Goal: Information Seeking & Learning: Learn about a topic

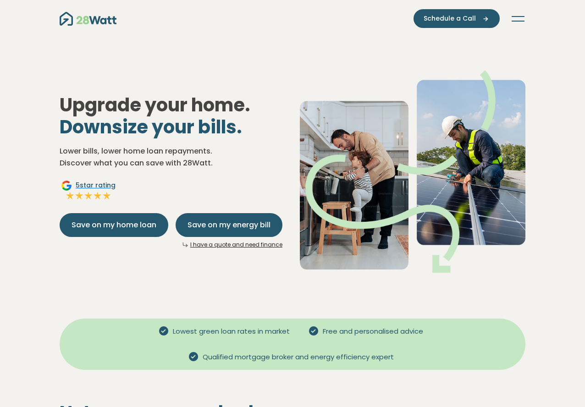
click at [520, 22] on button "Toggle navigation" at bounding box center [518, 18] width 15 height 9
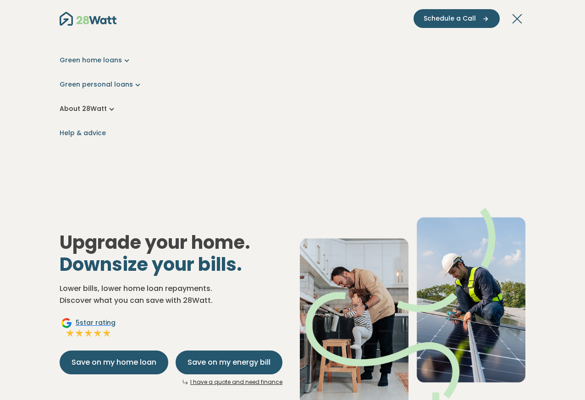
click at [87, 109] on link "About 28Watt" at bounding box center [293, 109] width 466 height 10
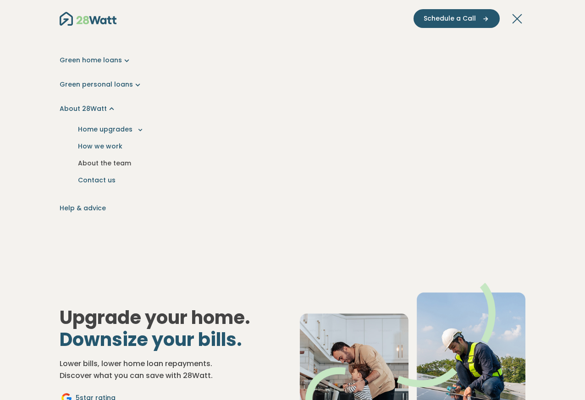
click at [111, 164] on link "About the team" at bounding box center [292, 163] width 451 height 17
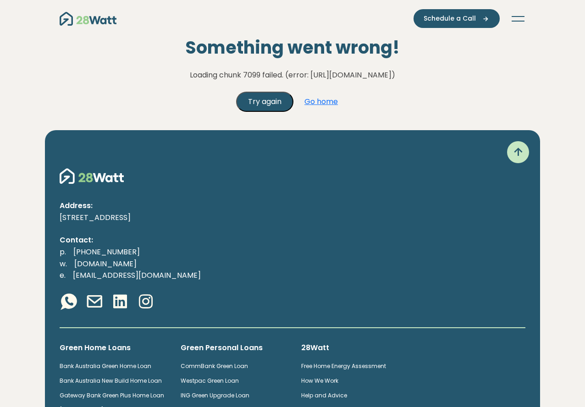
click at [266, 104] on button "Try again" at bounding box center [264, 102] width 57 height 20
click at [418, 91] on div "Something went wrong! Loading chunk 7099 failed. (error: https://28watt.com.au/…" at bounding box center [292, 74] width 585 height 75
click at [88, 19] on img "Main navigation" at bounding box center [88, 19] width 57 height 14
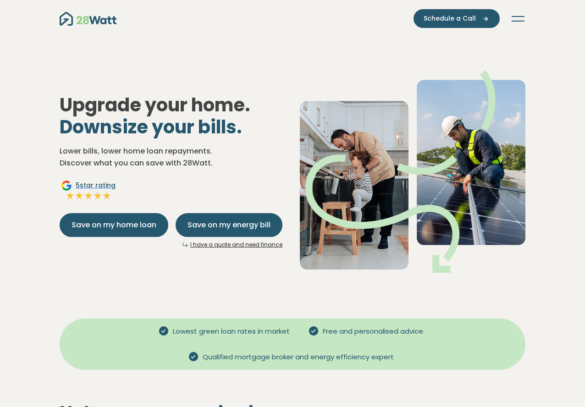
click at [509, 20] on nav "Green home loans Get started Learn more Use case Products Green personal loans …" at bounding box center [293, 18] width 466 height 19
click at [515, 19] on button "Toggle navigation" at bounding box center [518, 18] width 15 height 9
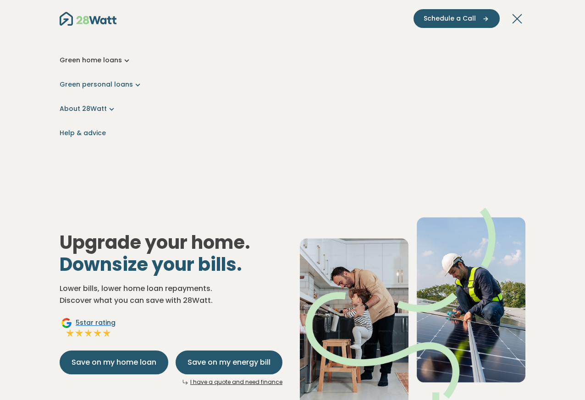
click at [122, 61] on icon "Main navigation" at bounding box center [127, 60] width 10 height 10
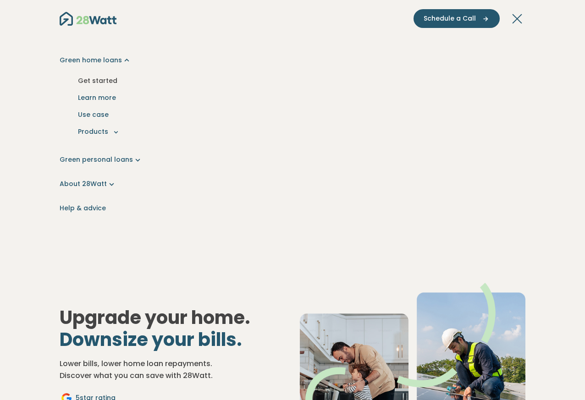
click at [98, 79] on link "Get started" at bounding box center [292, 80] width 451 height 17
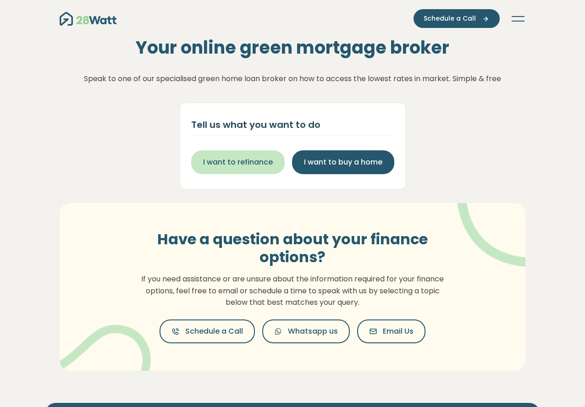
click at [253, 155] on button "I want to refinance" at bounding box center [238, 162] width 94 height 24
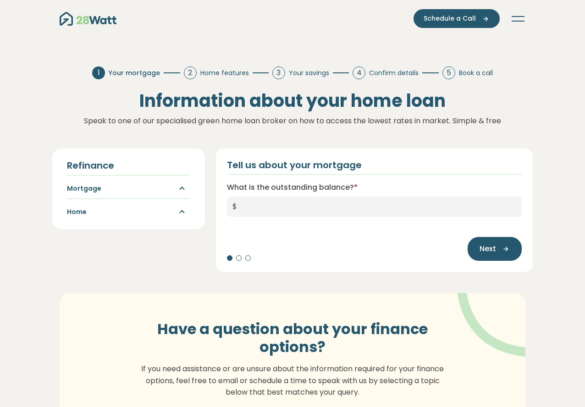
click at [526, 22] on div "Green home loans Get started Learn more Use case Products Green personal loans …" at bounding box center [292, 18] width 495 height 37
click at [523, 21] on icon "Toggle navigation" at bounding box center [518, 21] width 13 height 1
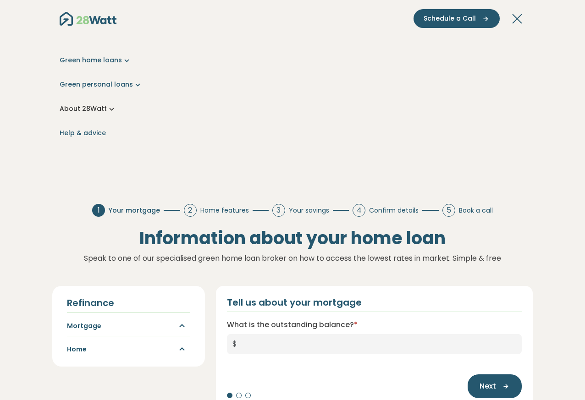
click at [103, 109] on link "About 28Watt" at bounding box center [293, 109] width 466 height 10
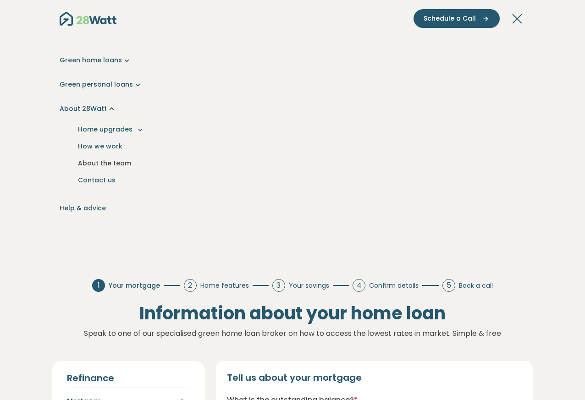
click at [107, 161] on link "About the team" at bounding box center [292, 163] width 451 height 17
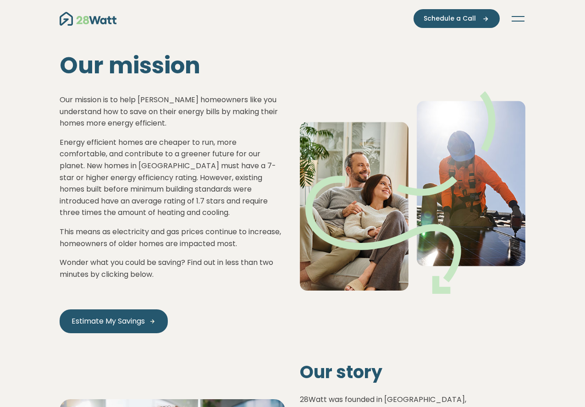
click at [520, 14] on button "Toggle navigation" at bounding box center [518, 18] width 15 height 9
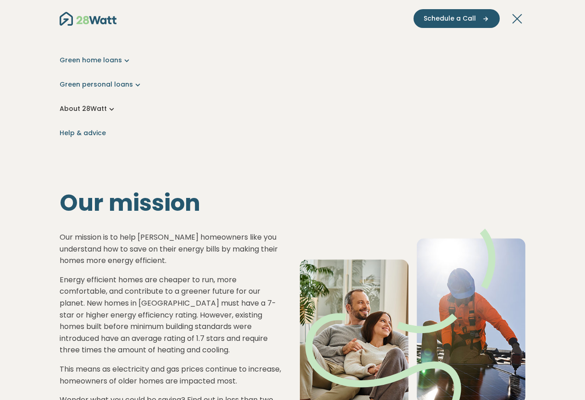
click at [95, 111] on link "About 28Watt" at bounding box center [293, 109] width 466 height 10
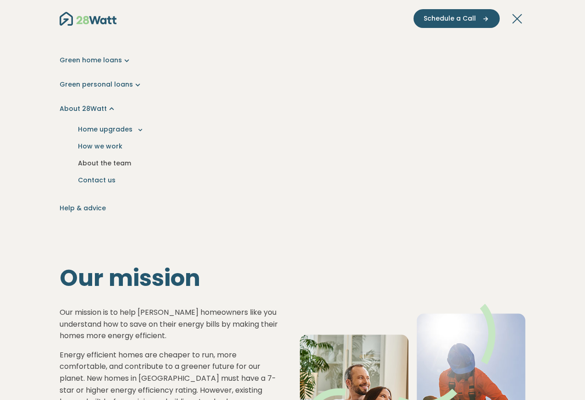
click at [105, 163] on link "About the team" at bounding box center [292, 163] width 451 height 17
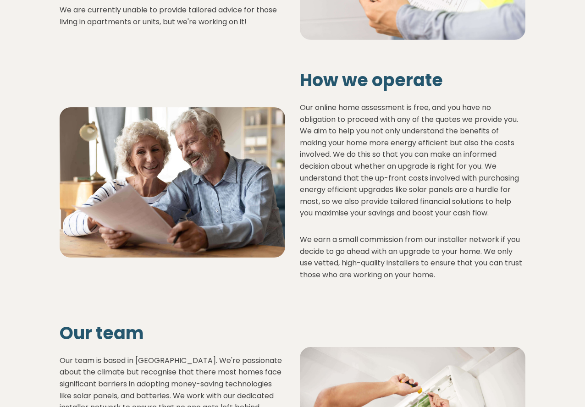
scroll to position [706, 0]
